Goal: Book appointment/travel/reservation

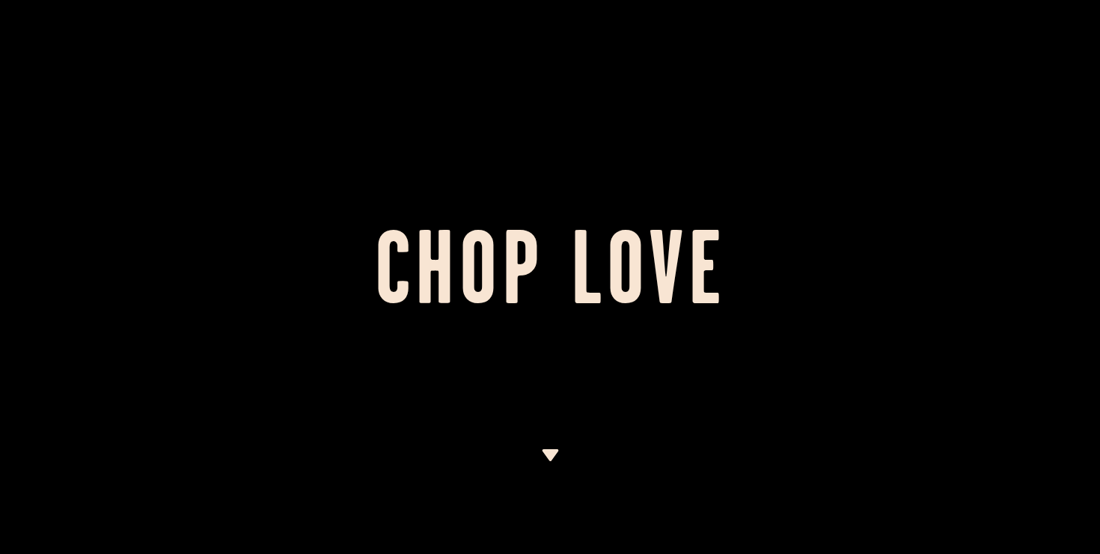
click at [499, 242] on h1 "Chop Love" at bounding box center [550, 277] width 1100 height 82
click at [549, 454] on img at bounding box center [550, 455] width 19 height 12
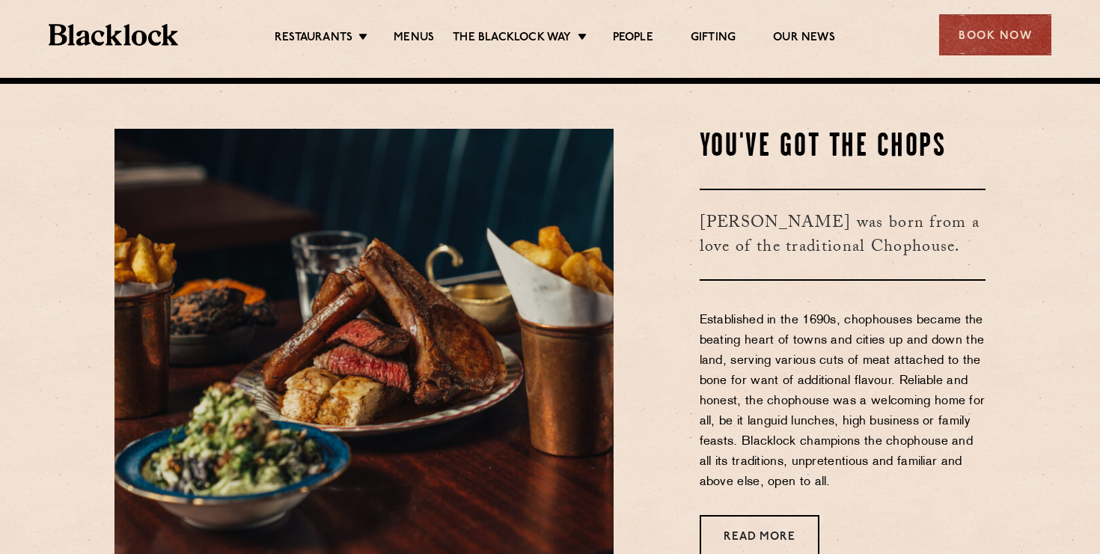
scroll to position [476, 0]
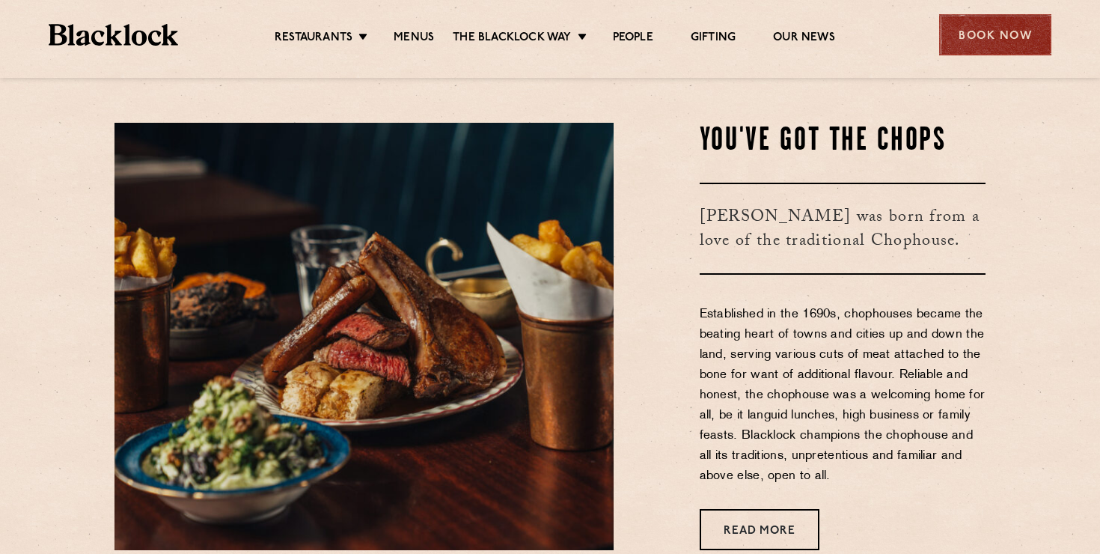
click at [969, 42] on div "Book Now" at bounding box center [995, 34] width 112 height 41
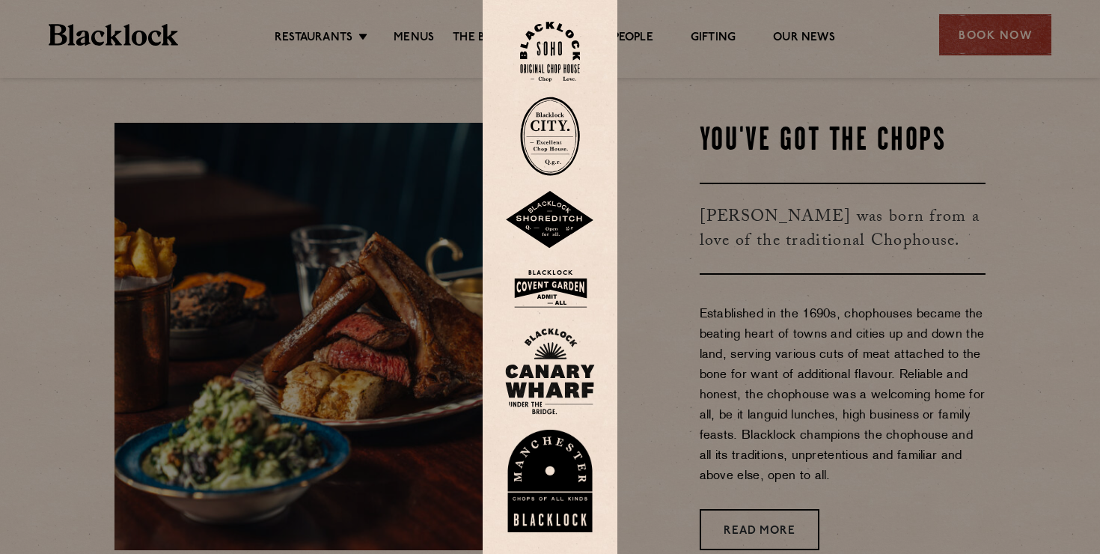
click at [751, 124] on div at bounding box center [550, 277] width 1100 height 554
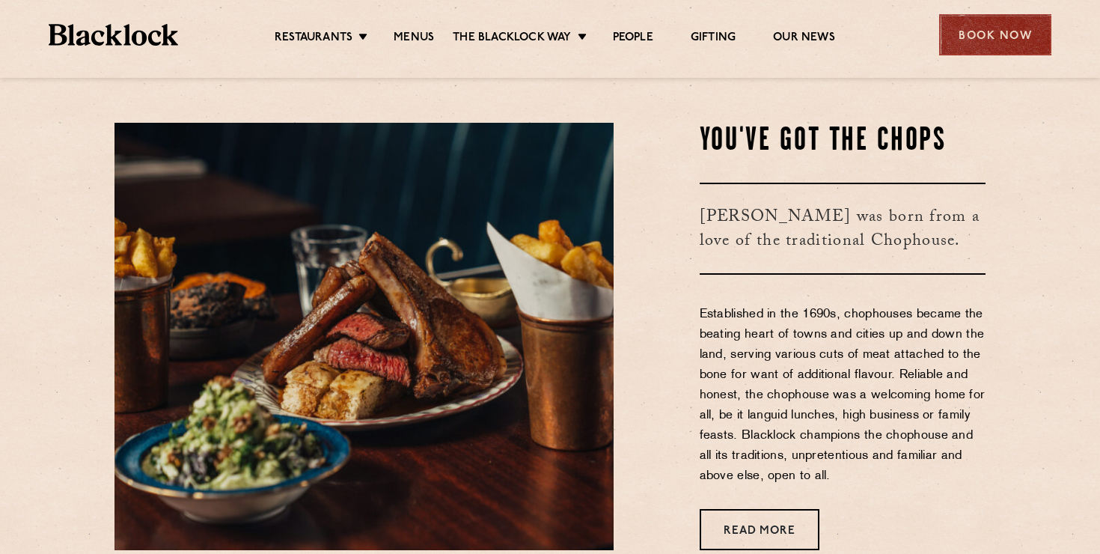
click at [952, 40] on div "Book Now" at bounding box center [995, 34] width 112 height 41
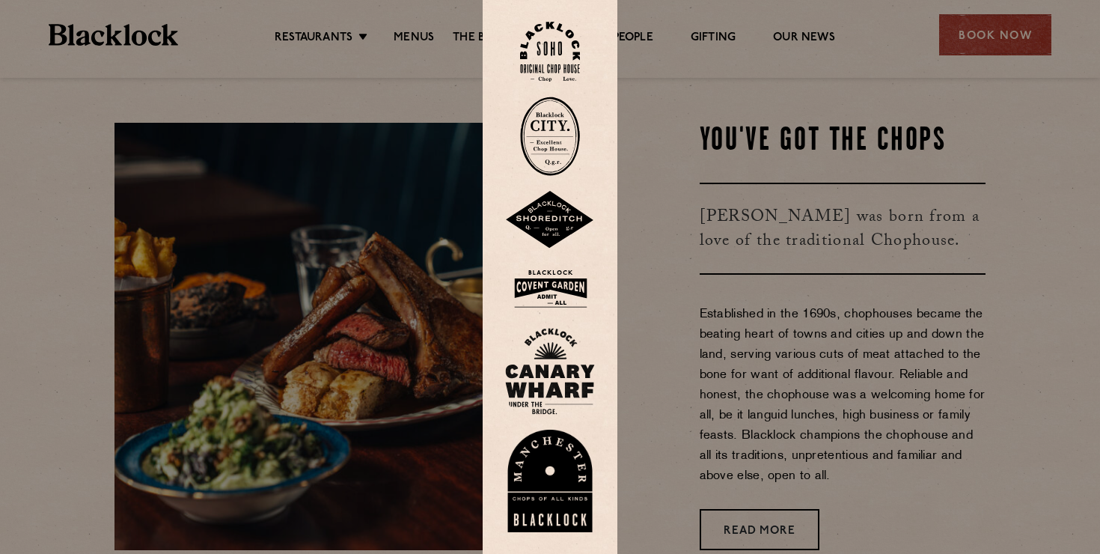
click at [570, 61] on img at bounding box center [550, 52] width 60 height 61
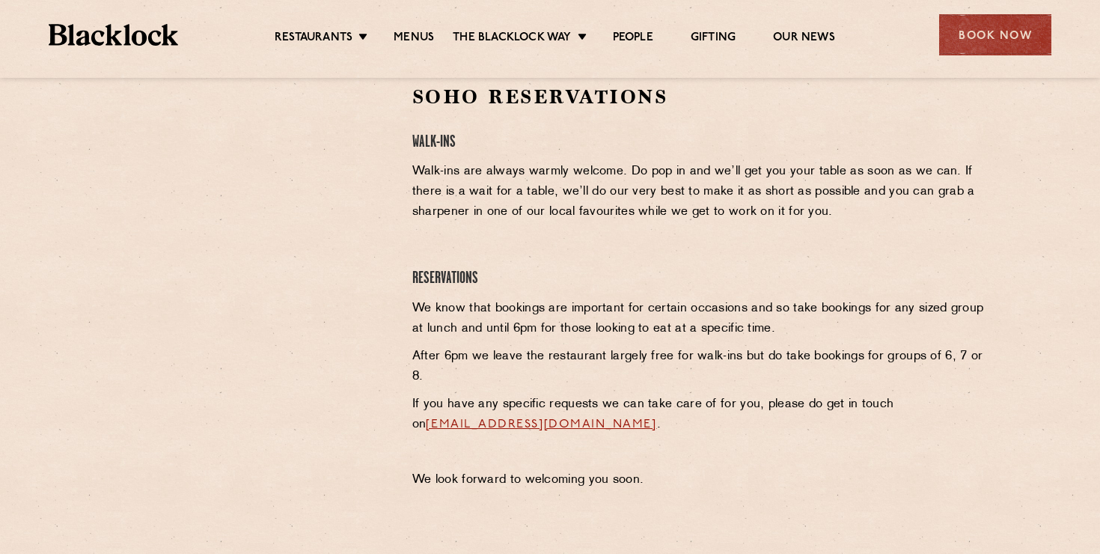
scroll to position [514, 0]
